Goal: Transaction & Acquisition: Purchase product/service

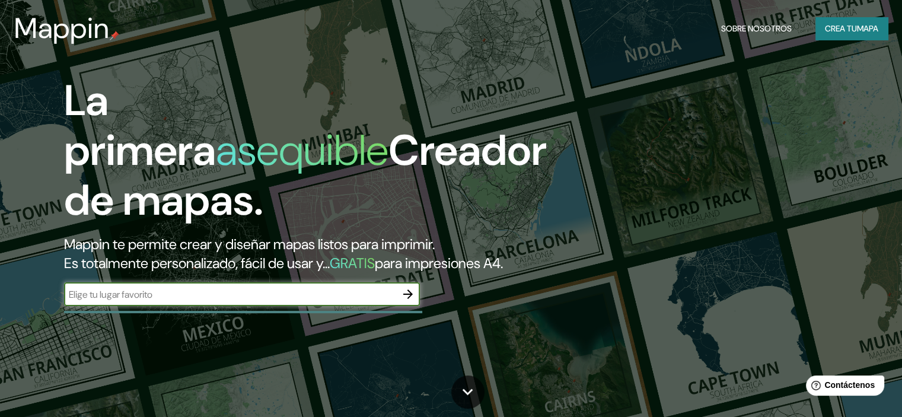
click at [835, 33] on font "Crea tu" at bounding box center [840, 28] width 32 height 11
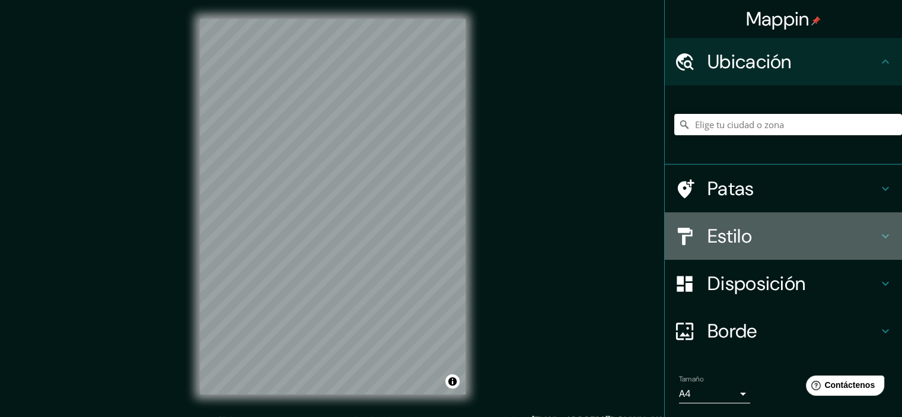
click at [735, 232] on font "Estilo" at bounding box center [729, 235] width 44 height 25
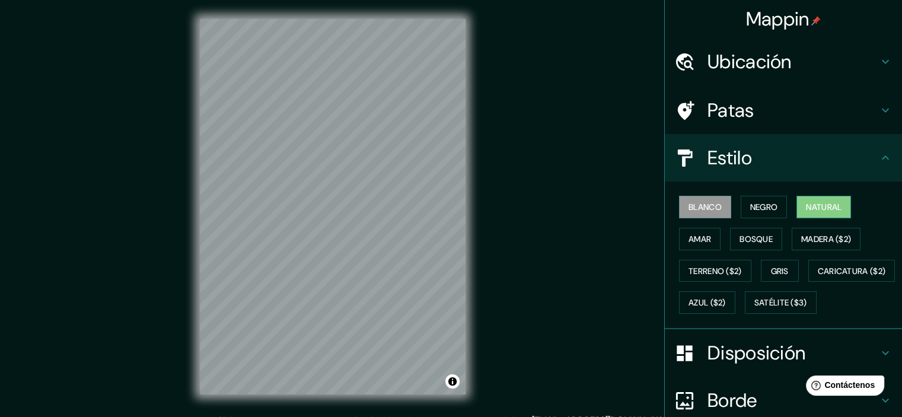
click at [813, 210] on font "Natural" at bounding box center [824, 207] width 36 height 11
click at [829, 234] on font "Madera ($2)" at bounding box center [826, 239] width 50 height 11
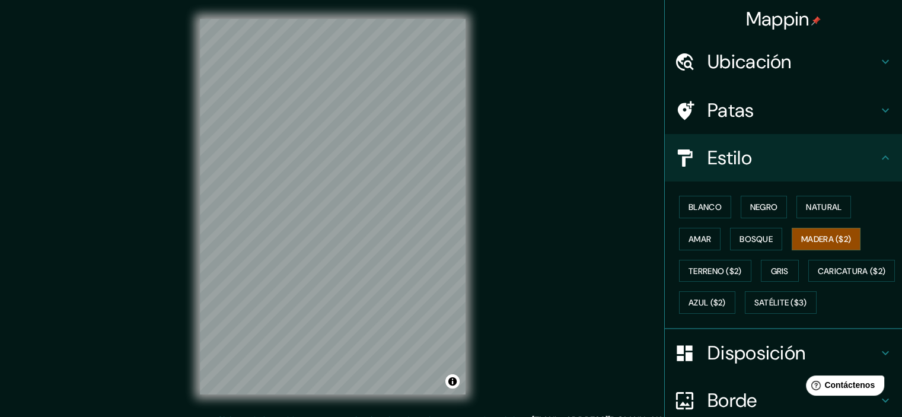
click at [713, 318] on div "Blanco Negro Natural Amar Bosque Madera ($2) Terreno ($2) Gris Caricatura ($2) …" at bounding box center [788, 254] width 228 height 127
click at [754, 308] on font "Satélite ($3)" at bounding box center [780, 303] width 53 height 11
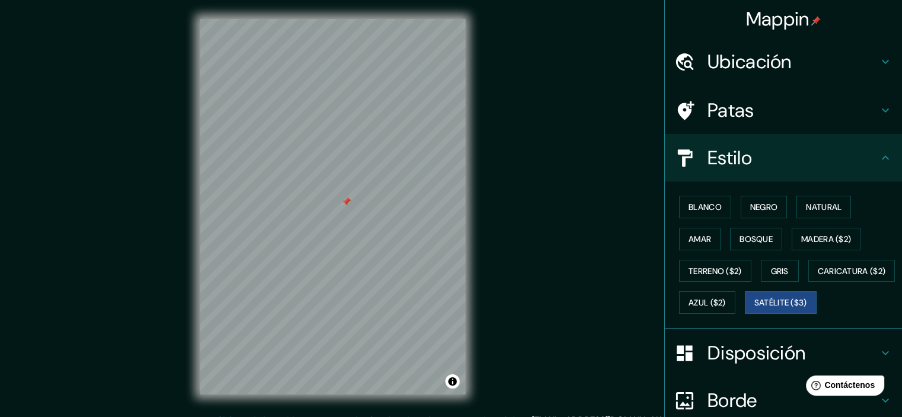
click at [344, 206] on div at bounding box center [345, 201] width 9 height 9
